Goal: Information Seeking & Learning: Learn about a topic

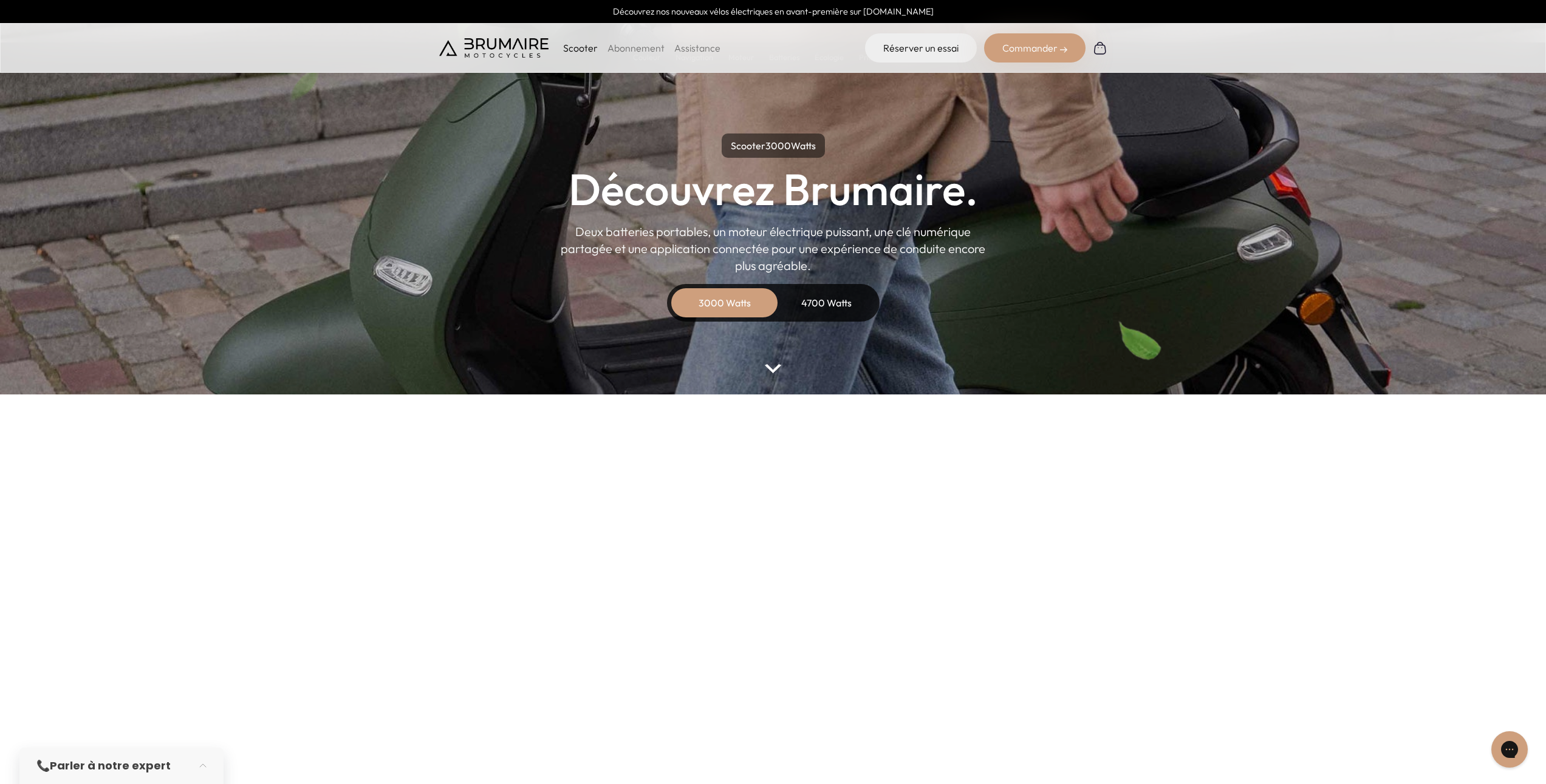
click at [829, 306] on div "4700 Watts" at bounding box center [826, 303] width 97 height 29
click at [775, 369] on img at bounding box center [772, 368] width 15 height 9
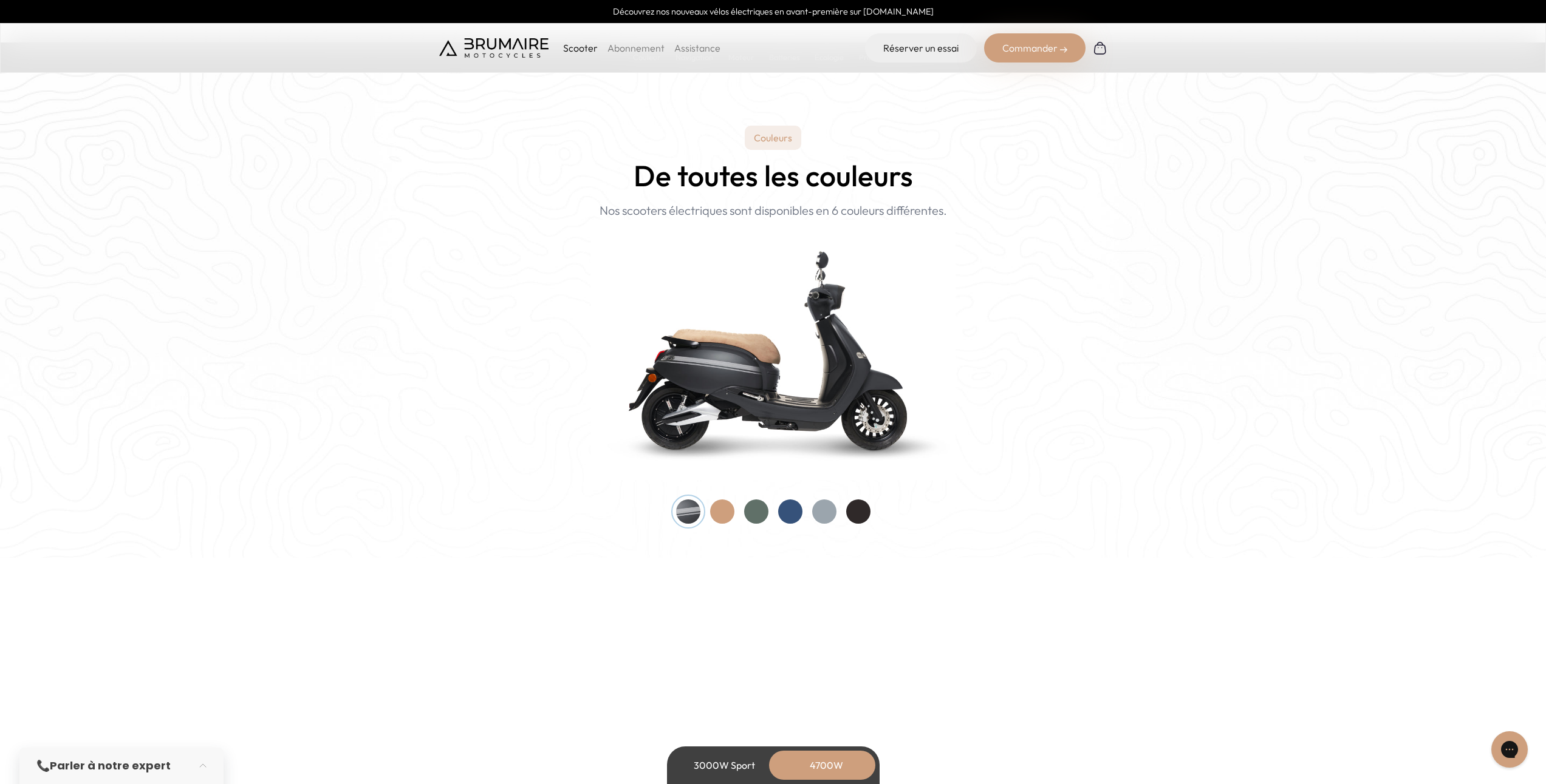
scroll to position [1123, 0]
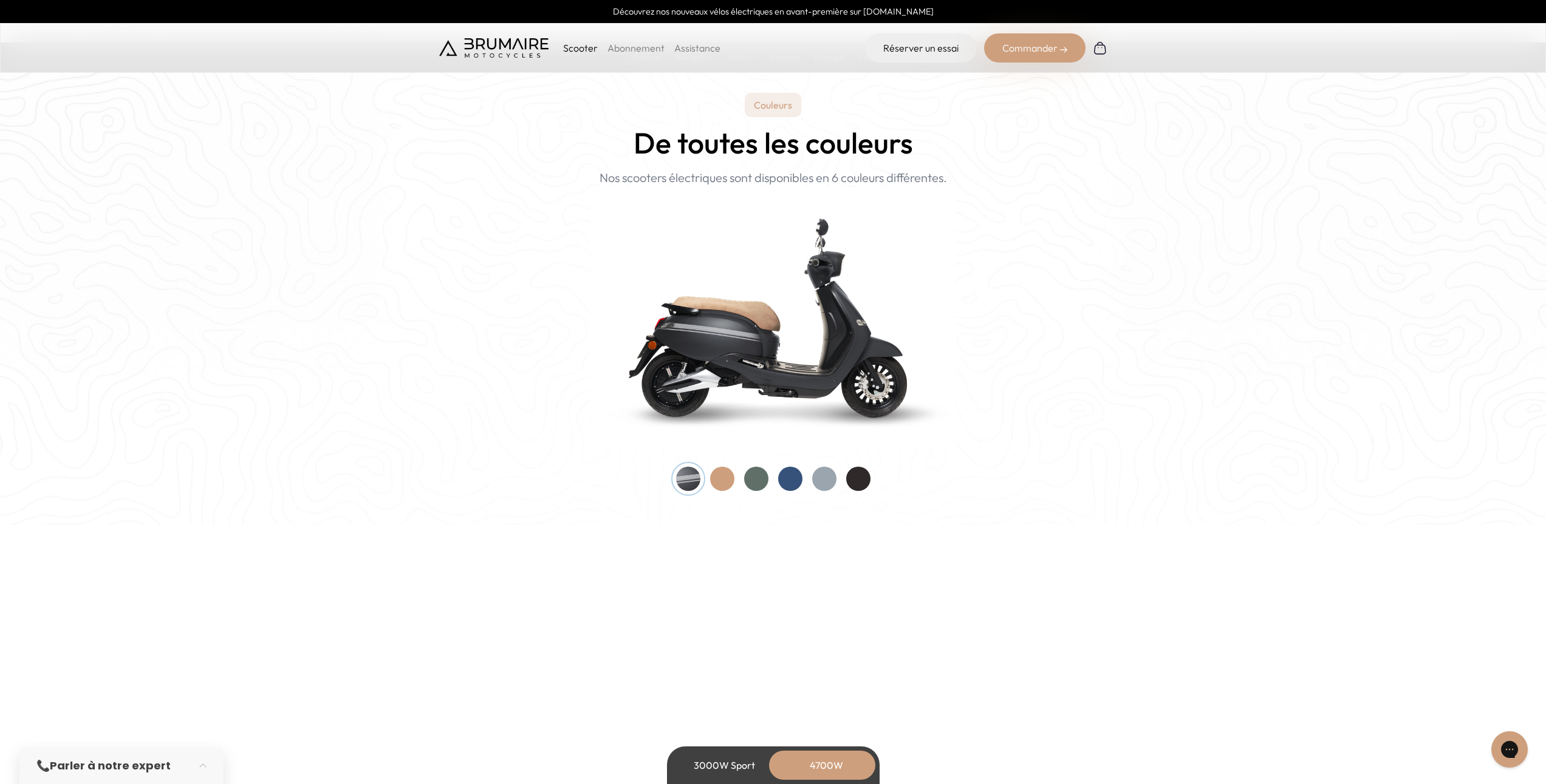
click at [721, 476] on div at bounding box center [722, 479] width 25 height 24
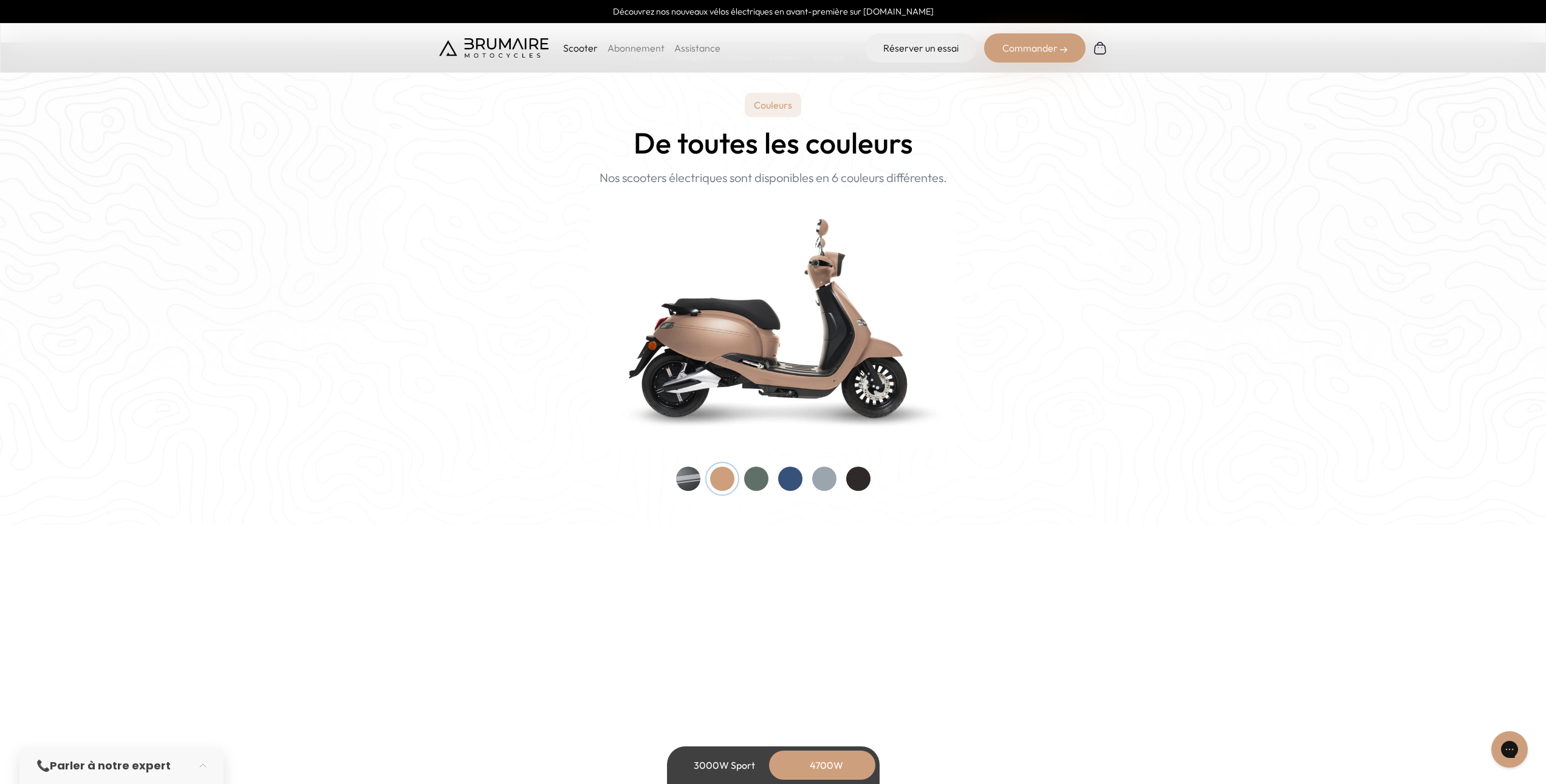
click at [765, 479] on div at bounding box center [756, 479] width 25 height 24
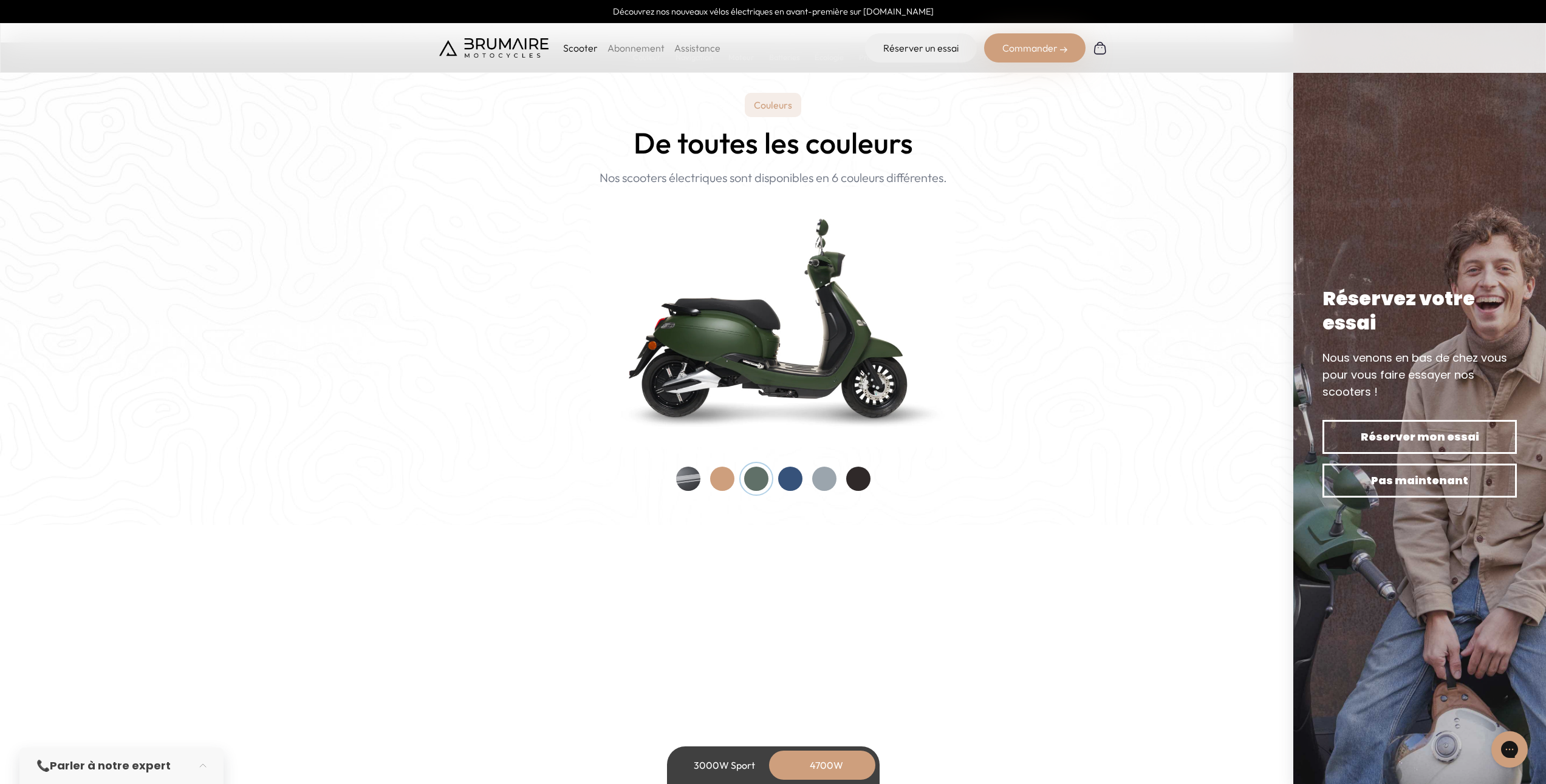
click at [789, 475] on div at bounding box center [790, 479] width 25 height 24
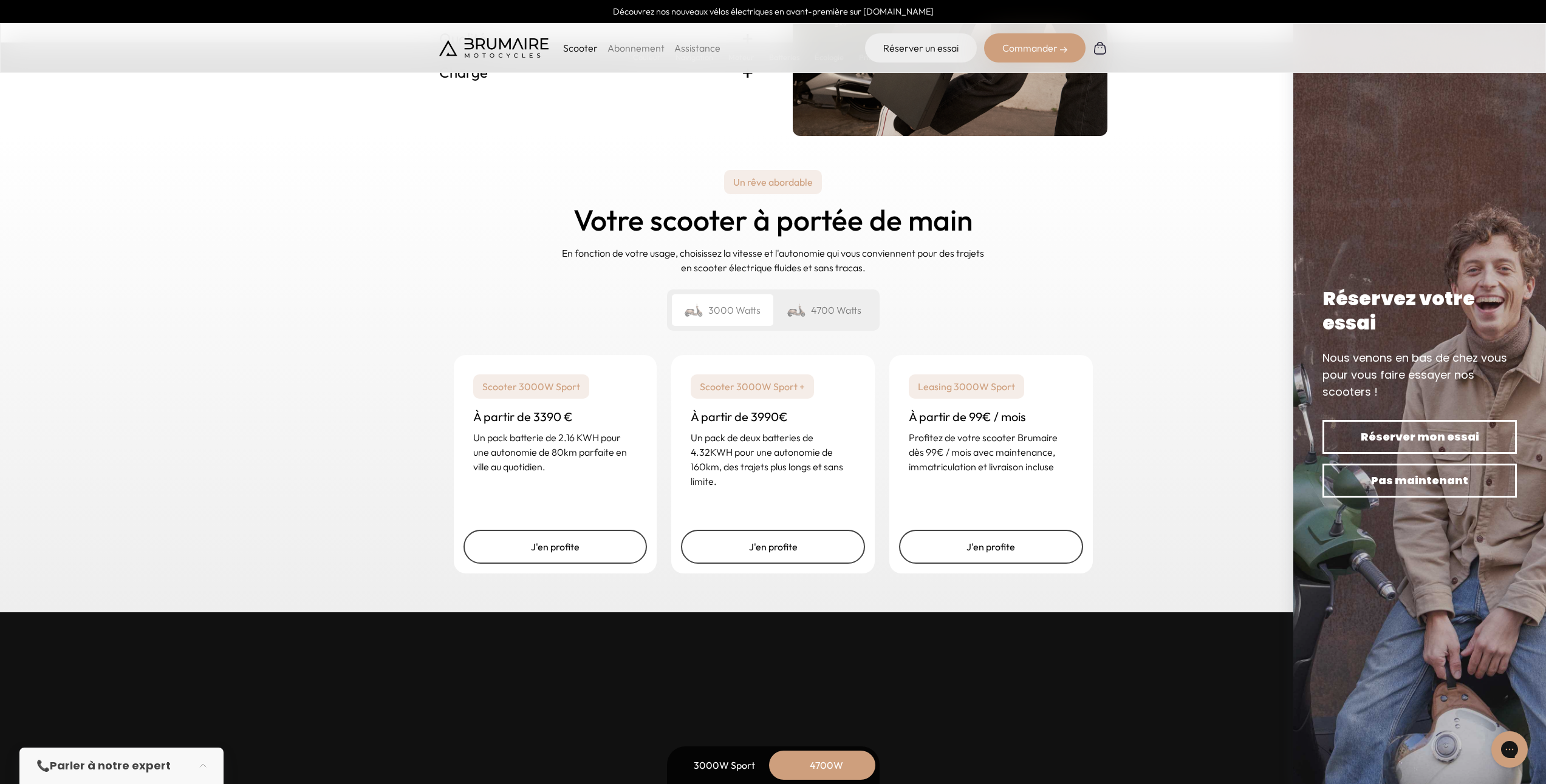
scroll to position [3017, 0]
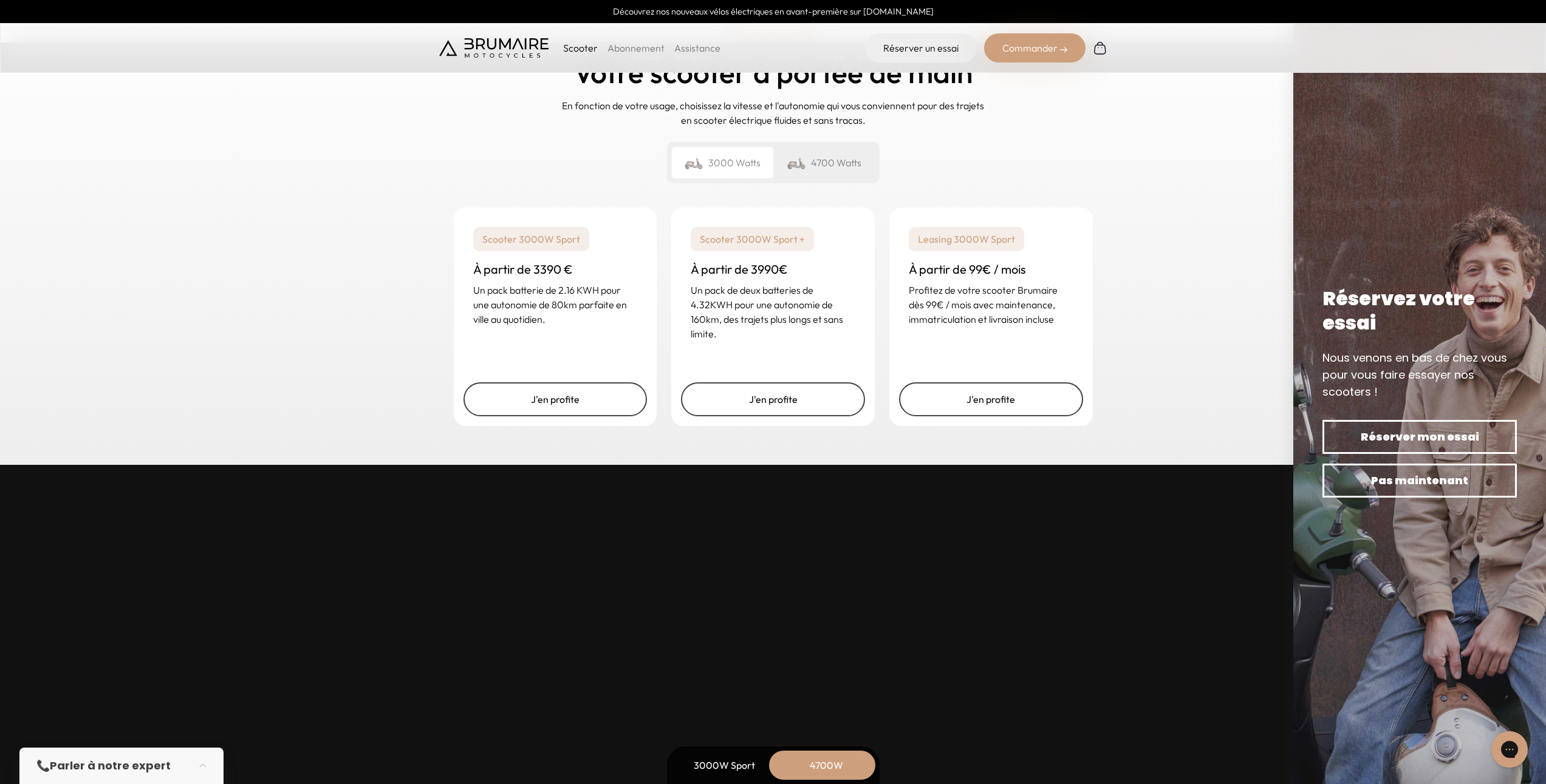
click at [822, 162] on div "4700 Watts" at bounding box center [824, 162] width 102 height 32
